Goal: Task Accomplishment & Management: Use online tool/utility

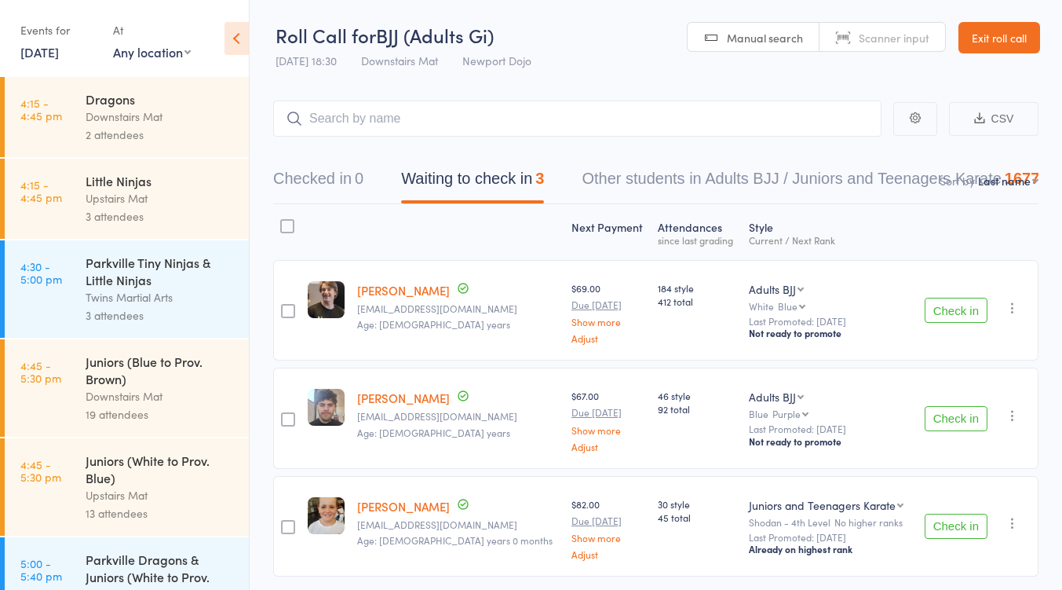
click at [1013, 309] on icon "button" at bounding box center [1013, 308] width 16 height 16
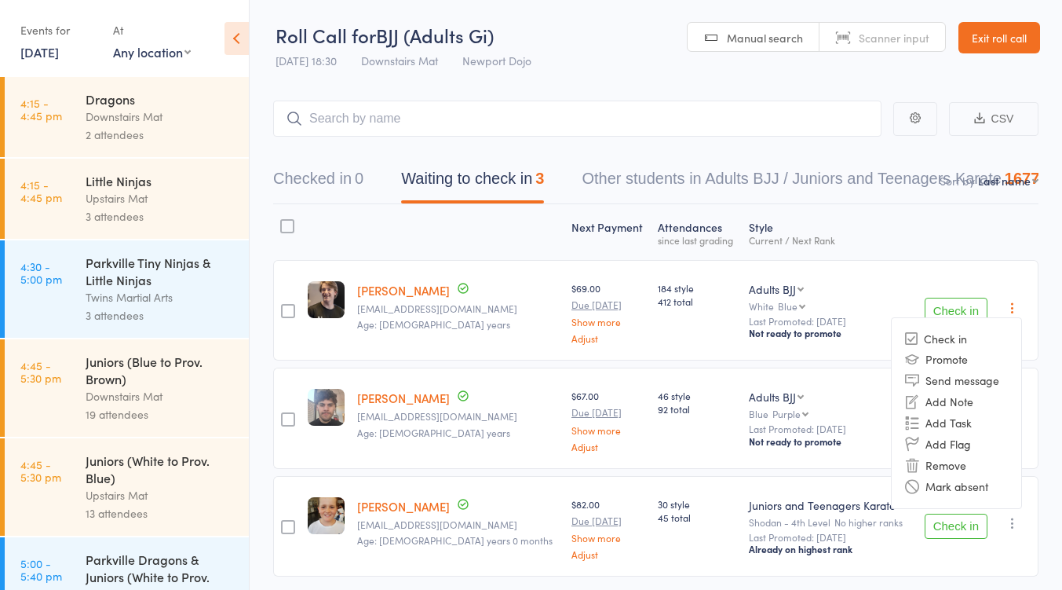
click at [964, 463] on li "Remove" at bounding box center [957, 465] width 130 height 21
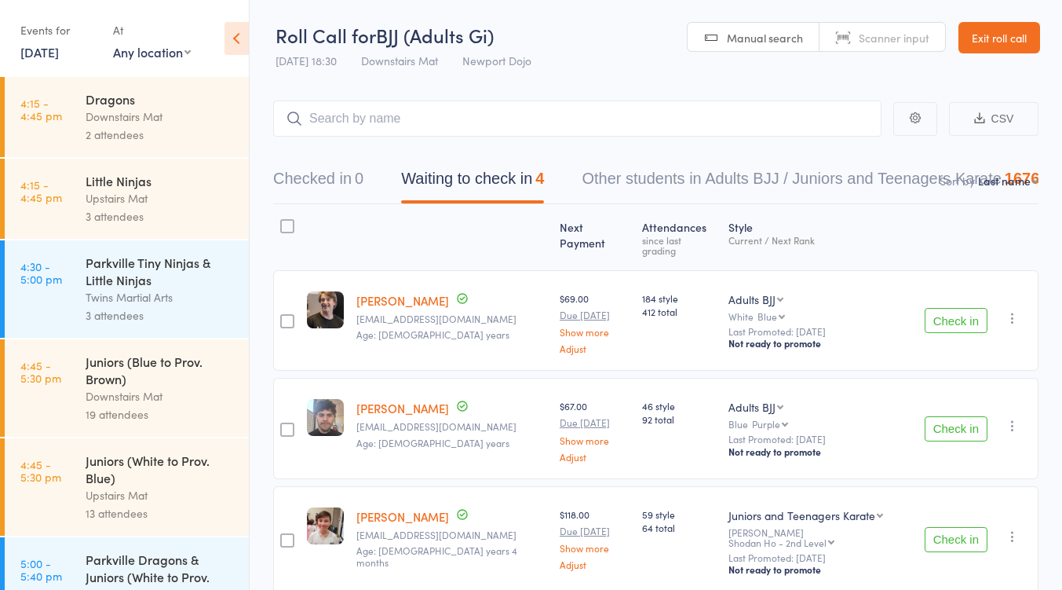
click at [1011, 310] on icon "button" at bounding box center [1013, 318] width 16 height 16
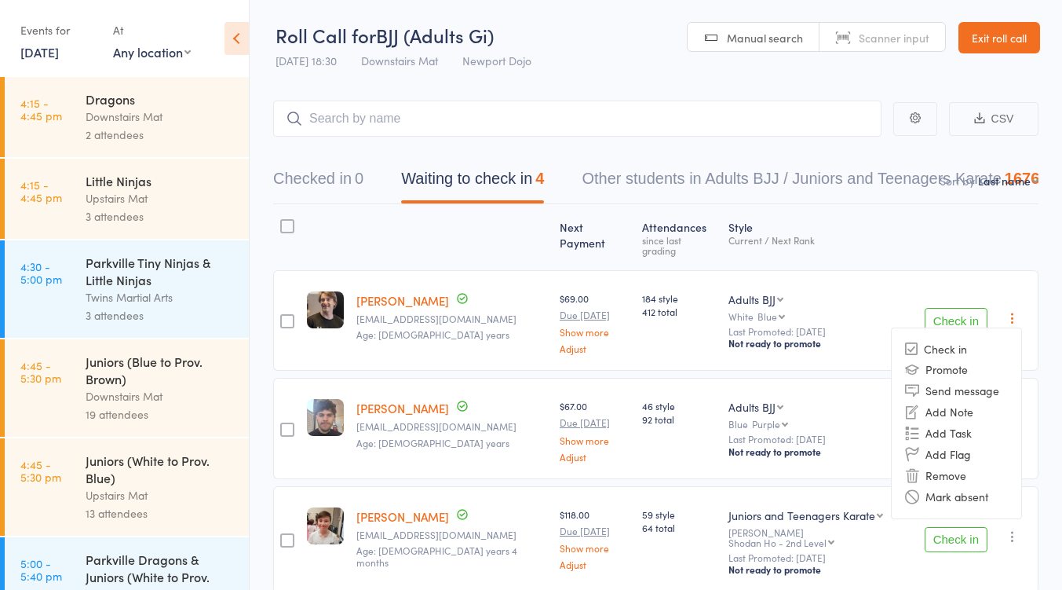
click at [934, 465] on li "Remove" at bounding box center [957, 475] width 130 height 21
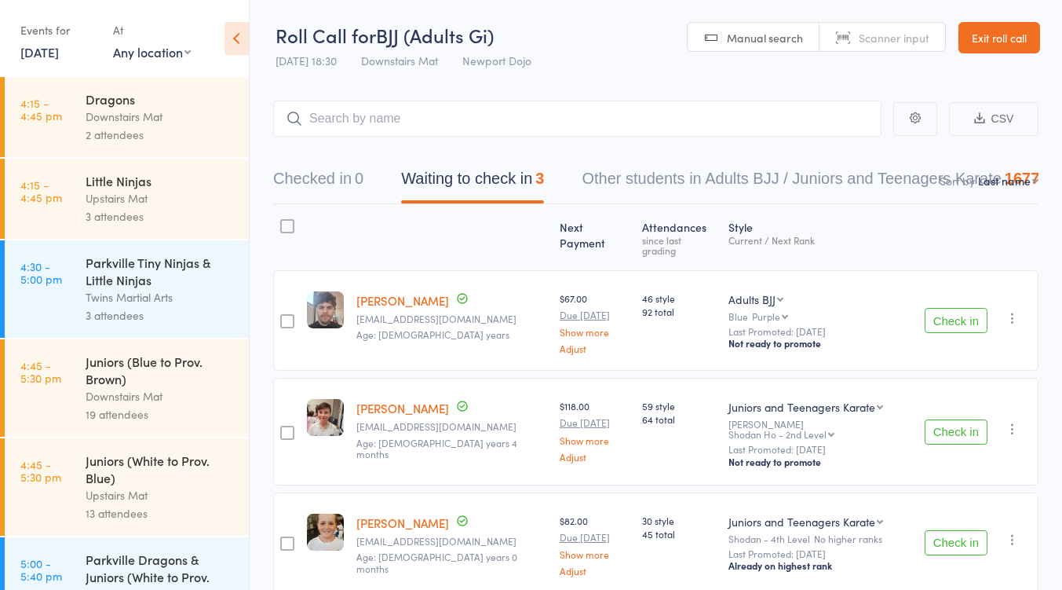
click at [942, 308] on button "Check in" at bounding box center [956, 320] width 63 height 25
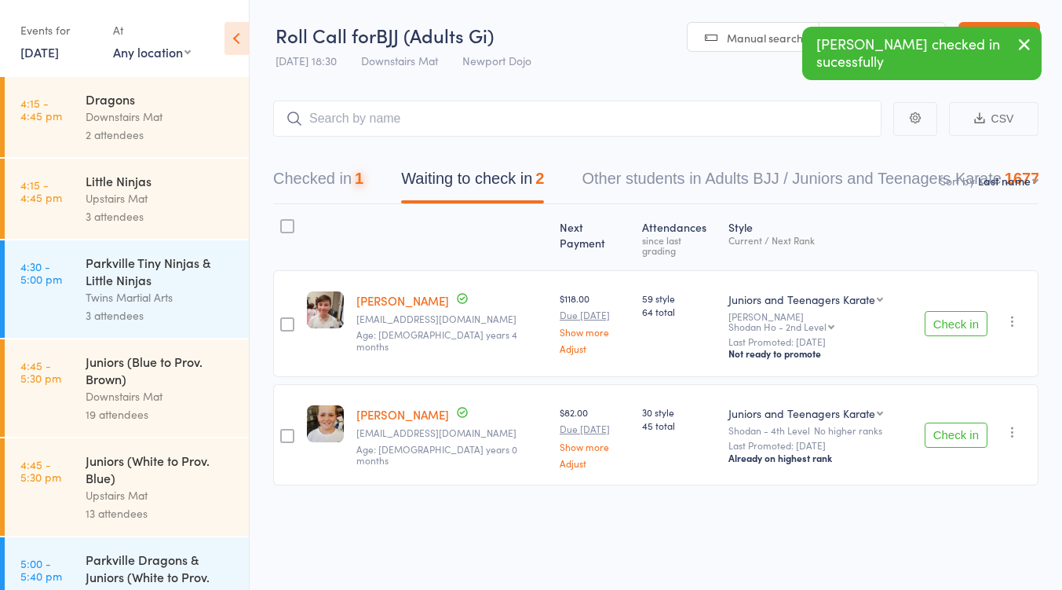
click at [942, 311] on button "Check in" at bounding box center [956, 323] width 63 height 25
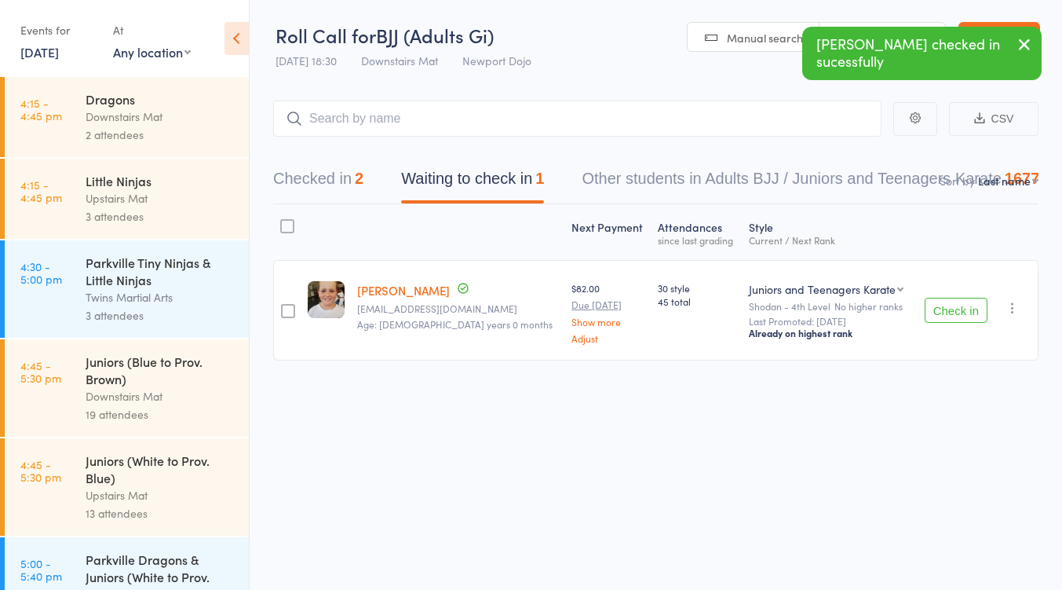
click at [1011, 306] on icon "button" at bounding box center [1013, 308] width 16 height 16
click at [969, 437] on li "Remove" at bounding box center [957, 443] width 130 height 21
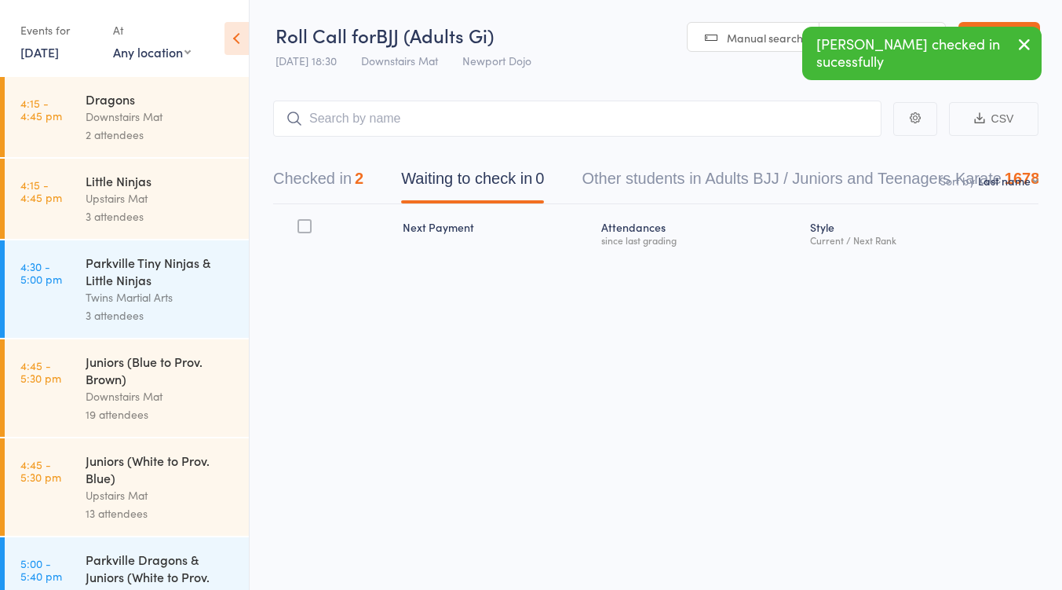
click at [302, 183] on button "Checked in 2" at bounding box center [318, 183] width 90 height 42
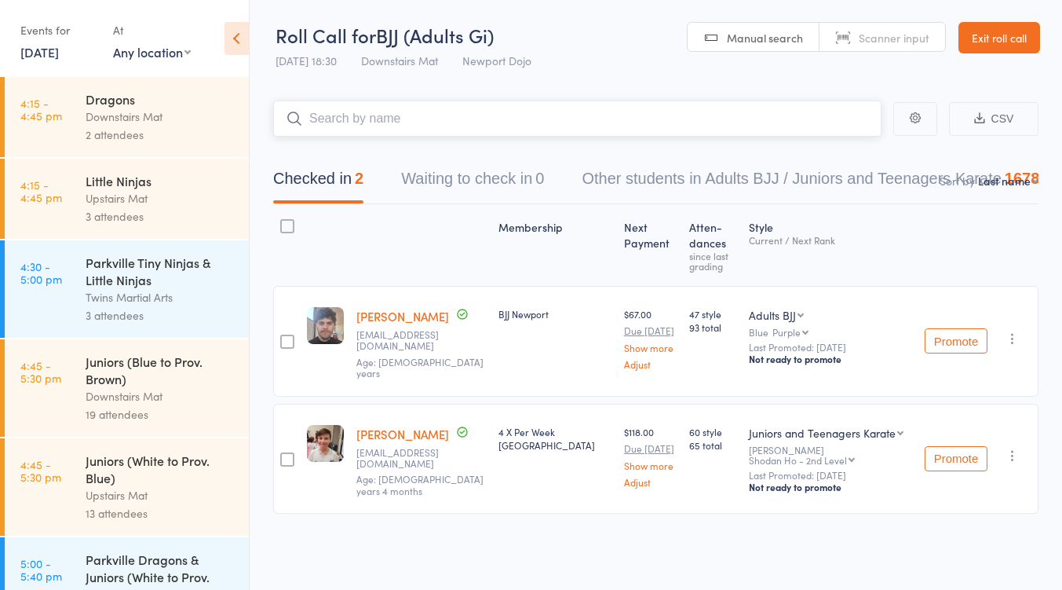
click at [393, 111] on input "search" at bounding box center [577, 119] width 609 height 36
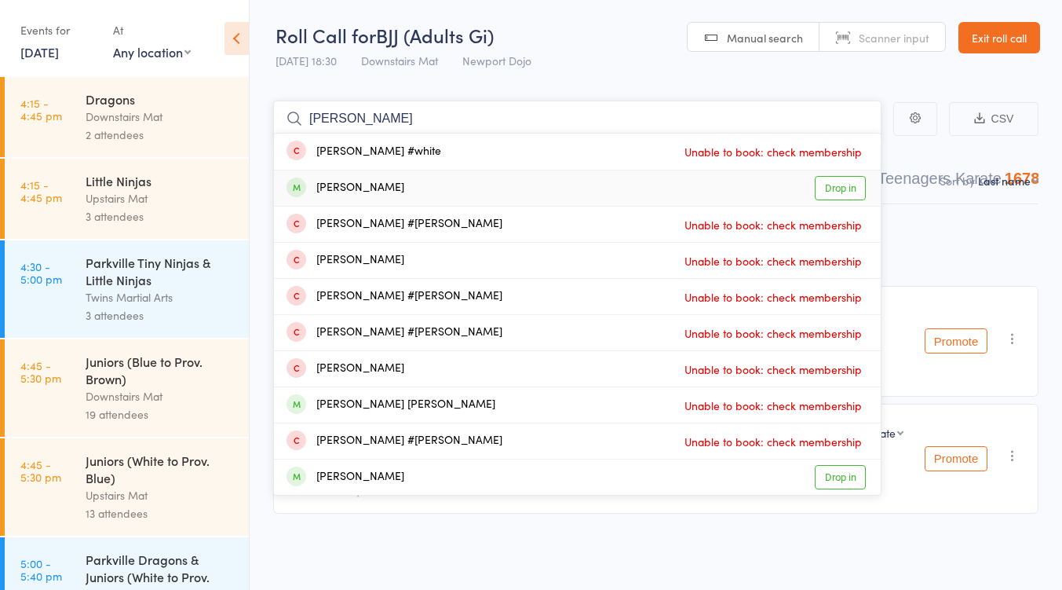
type input "johnny"
click at [850, 185] on link "Drop in" at bounding box center [840, 188] width 51 height 24
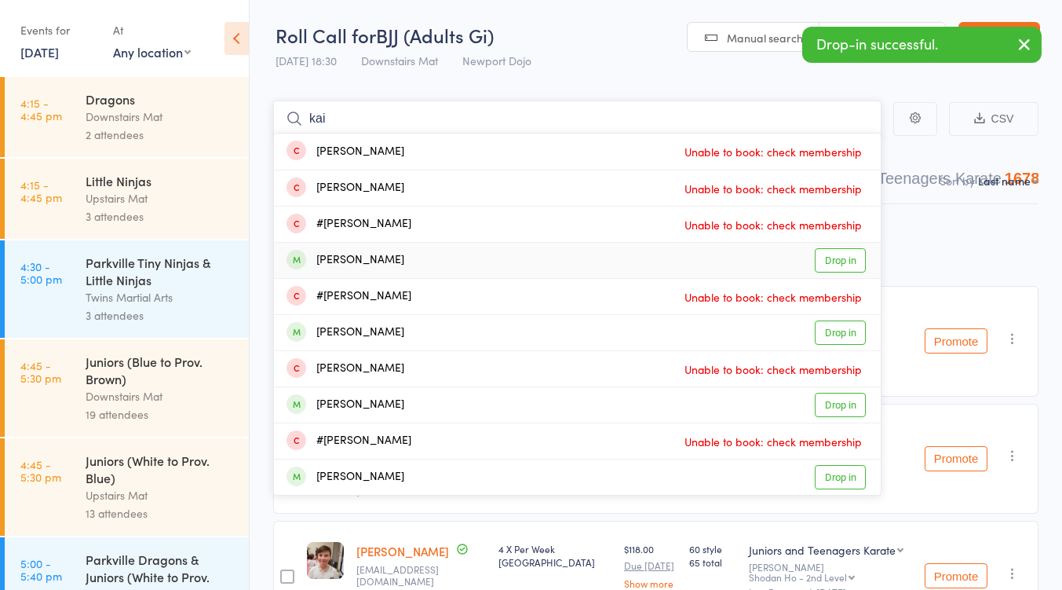
type input "kai"
click at [834, 262] on link "Drop in" at bounding box center [840, 260] width 51 height 24
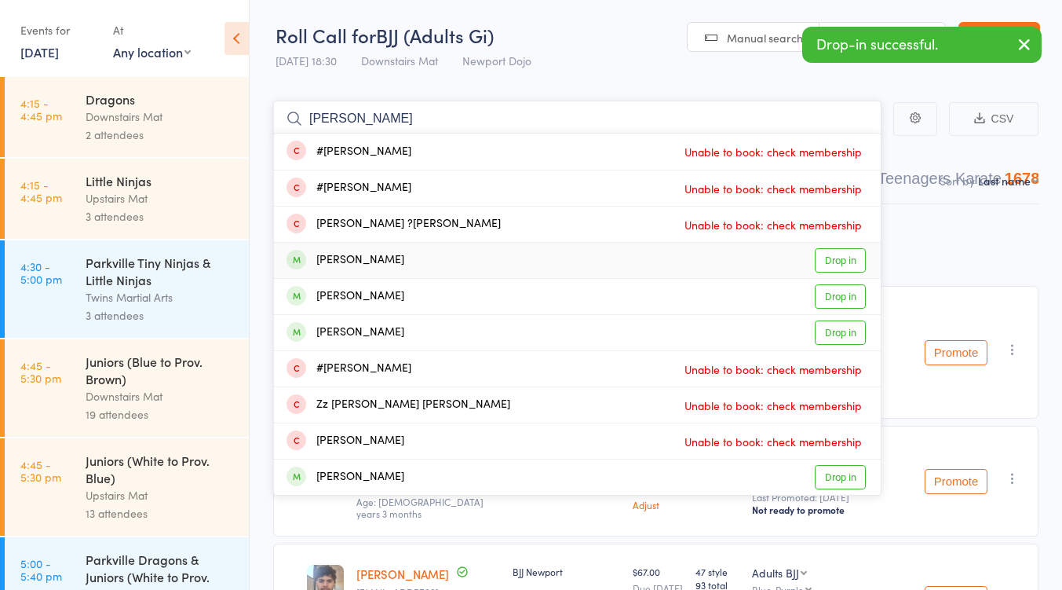
type input "jess"
click at [854, 258] on link "Drop in" at bounding box center [840, 260] width 51 height 24
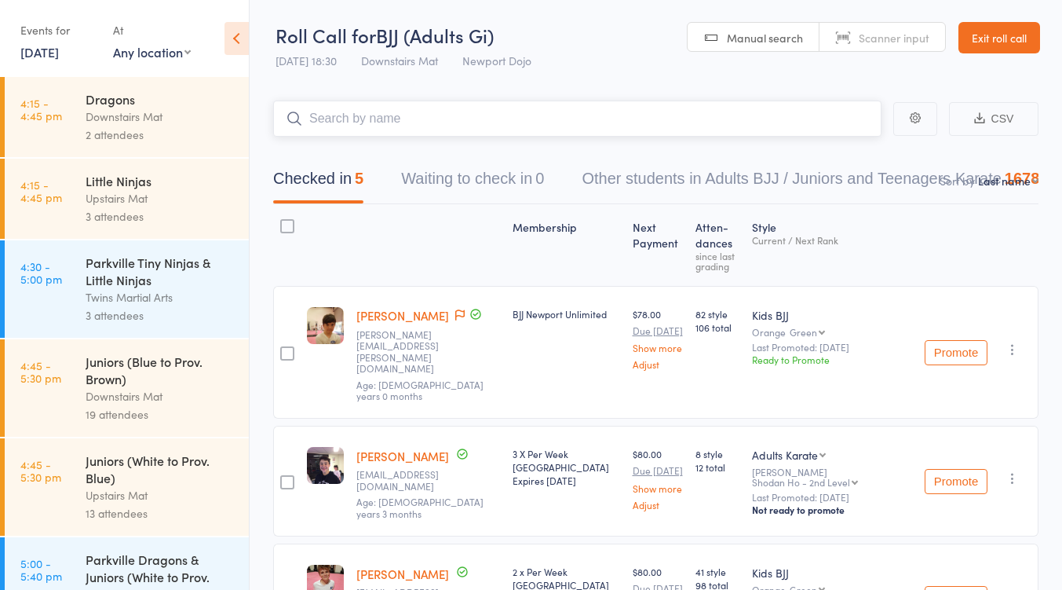
click at [372, 116] on input "search" at bounding box center [577, 119] width 609 height 36
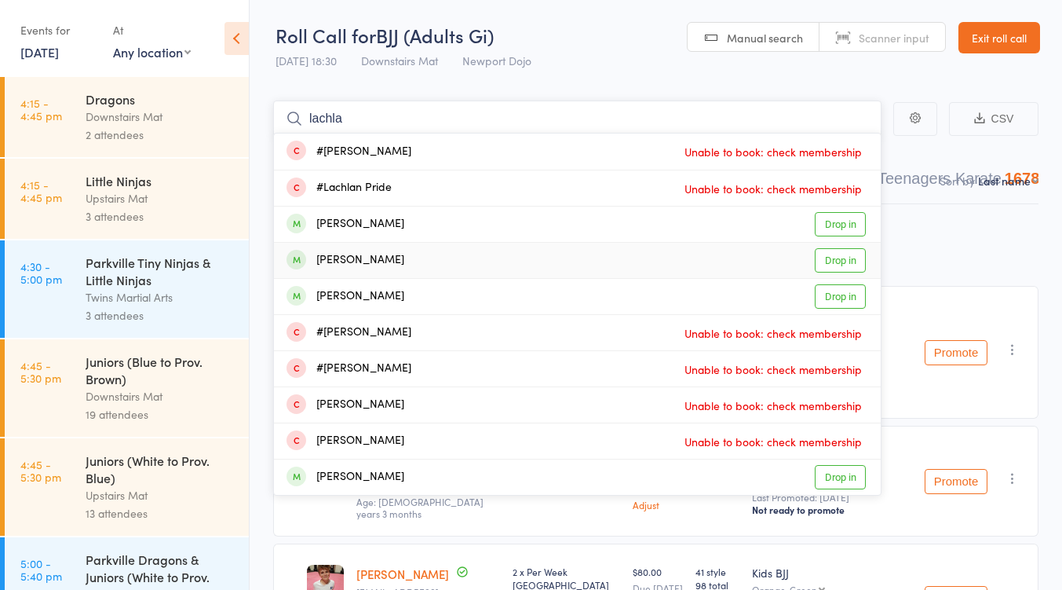
type input "lachla"
click at [825, 256] on link "Drop in" at bounding box center [840, 260] width 51 height 24
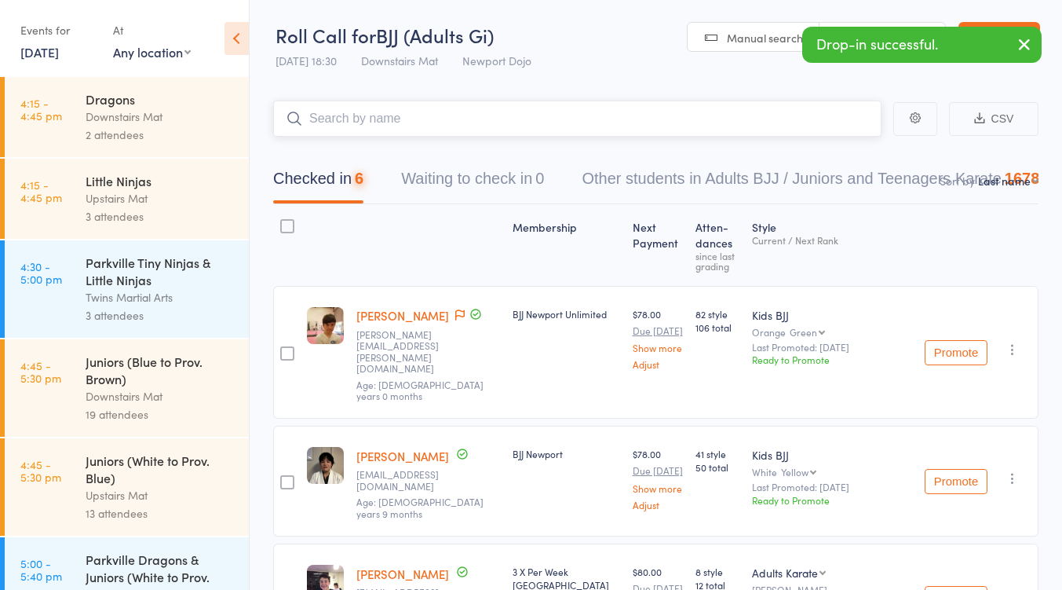
scroll to position [798, 0]
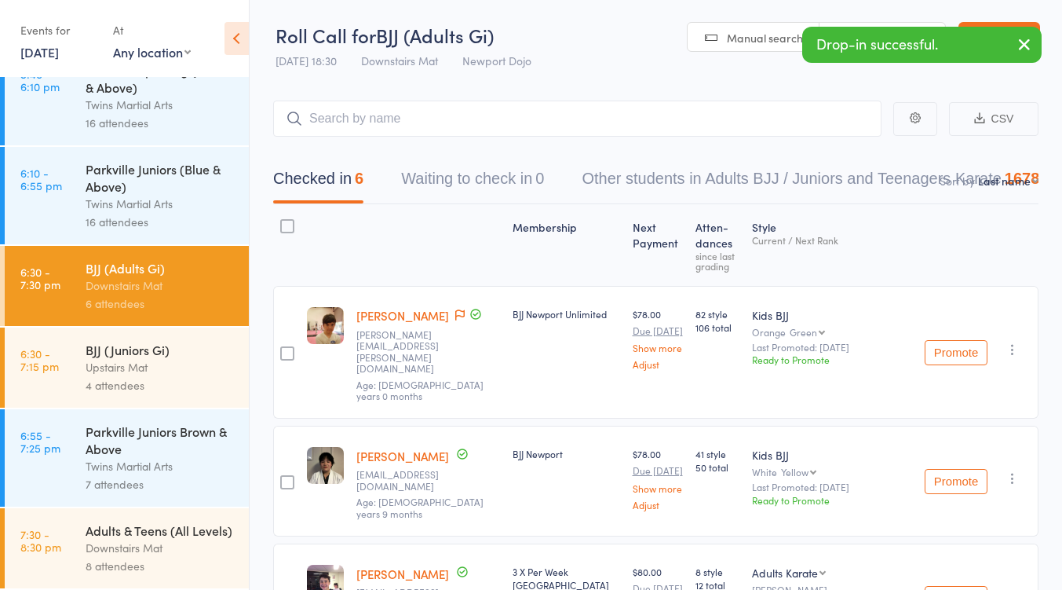
click at [160, 341] on div "BJJ (Juniors Gi)" at bounding box center [161, 349] width 150 height 17
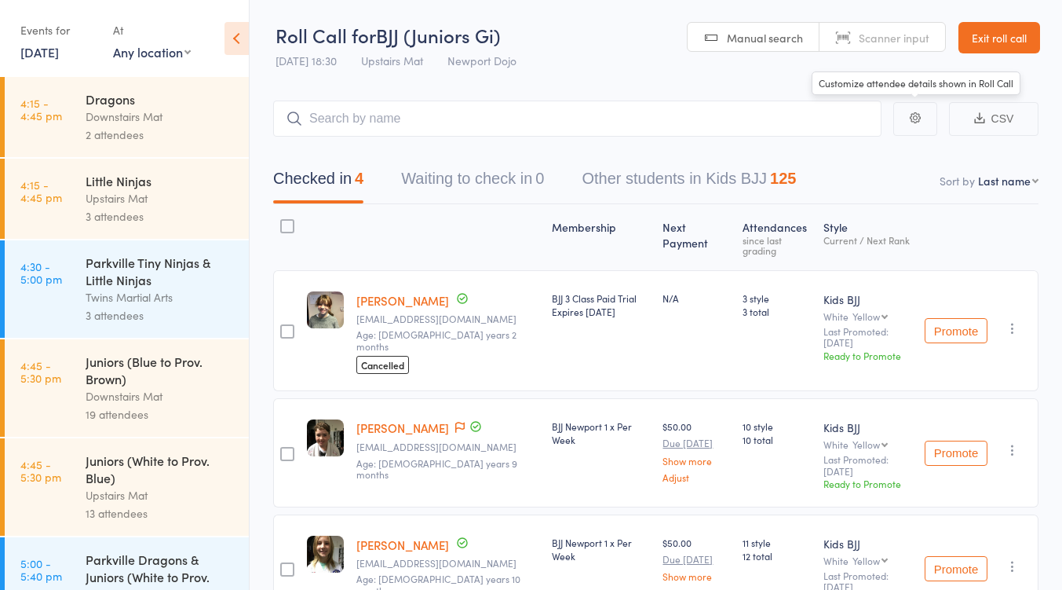
click at [991, 46] on link "Exit roll call" at bounding box center [1000, 37] width 82 height 31
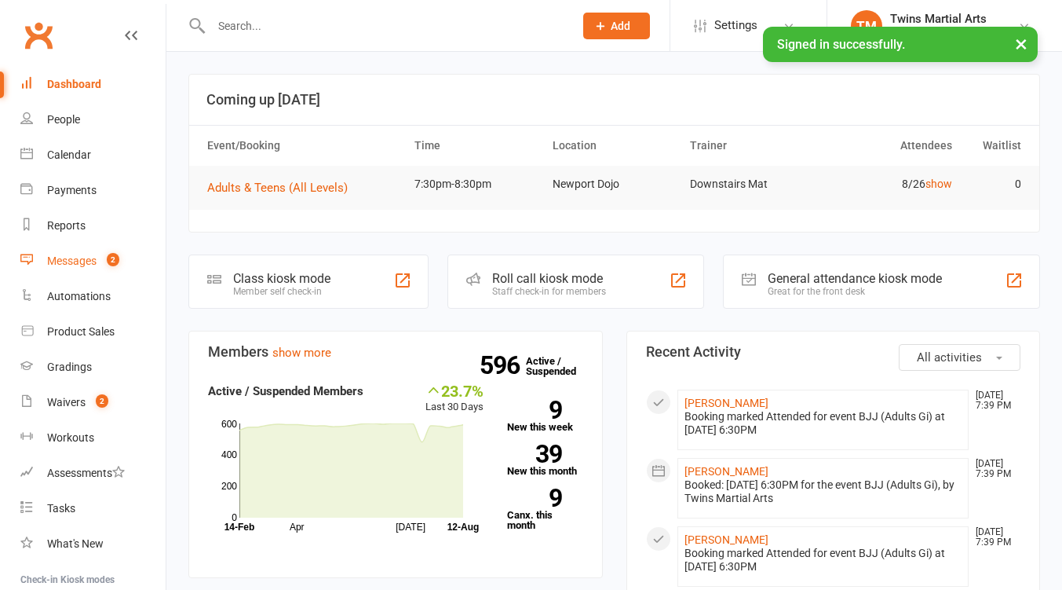
click at [72, 255] on div "Messages" at bounding box center [71, 260] width 49 height 13
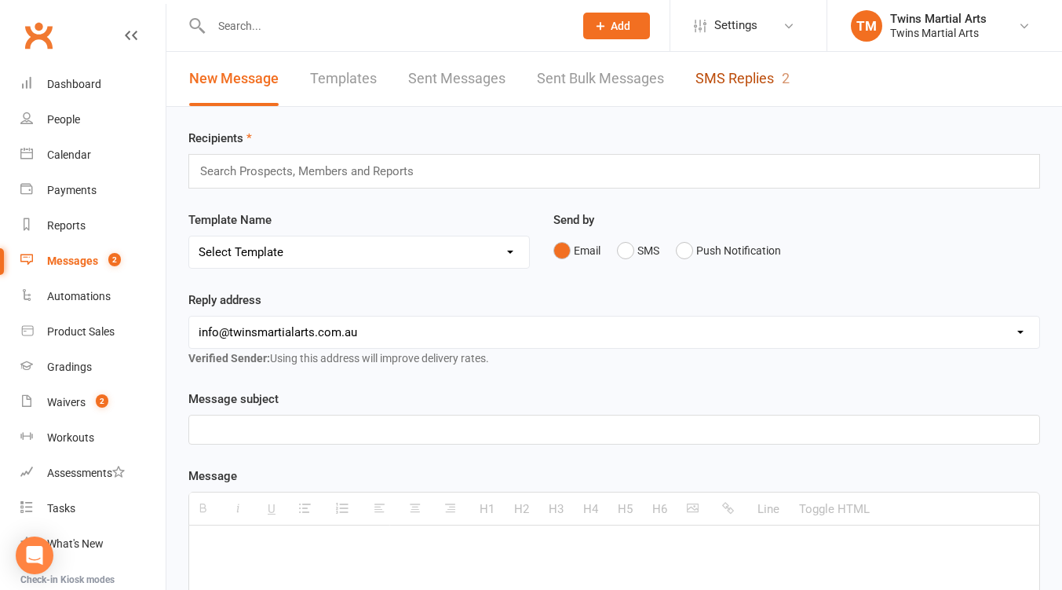
click at [740, 68] on link "SMS Replies 2" at bounding box center [743, 79] width 94 height 54
